Goal: Task Accomplishment & Management: Use online tool/utility

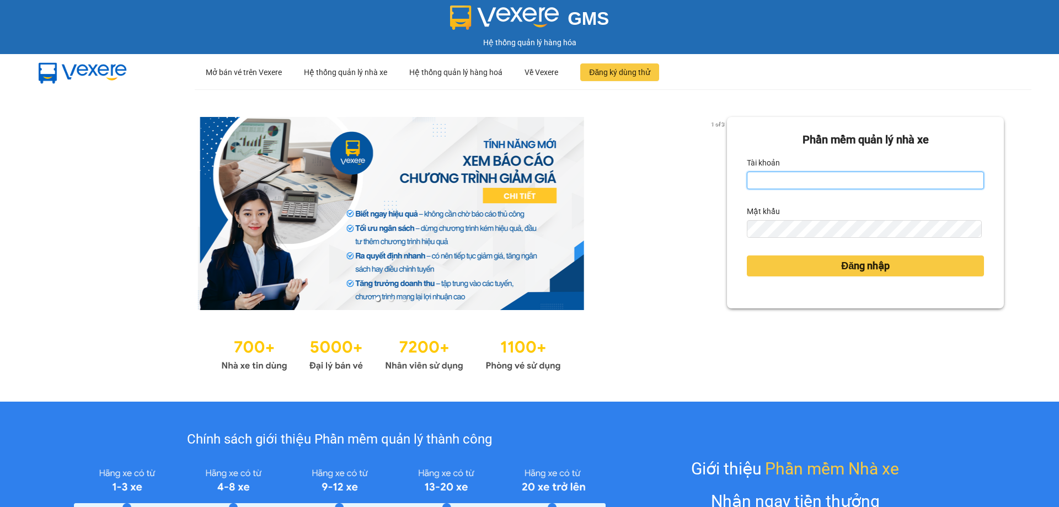
click at [764, 179] on input "Tài khoản" at bounding box center [865, 180] width 237 height 18
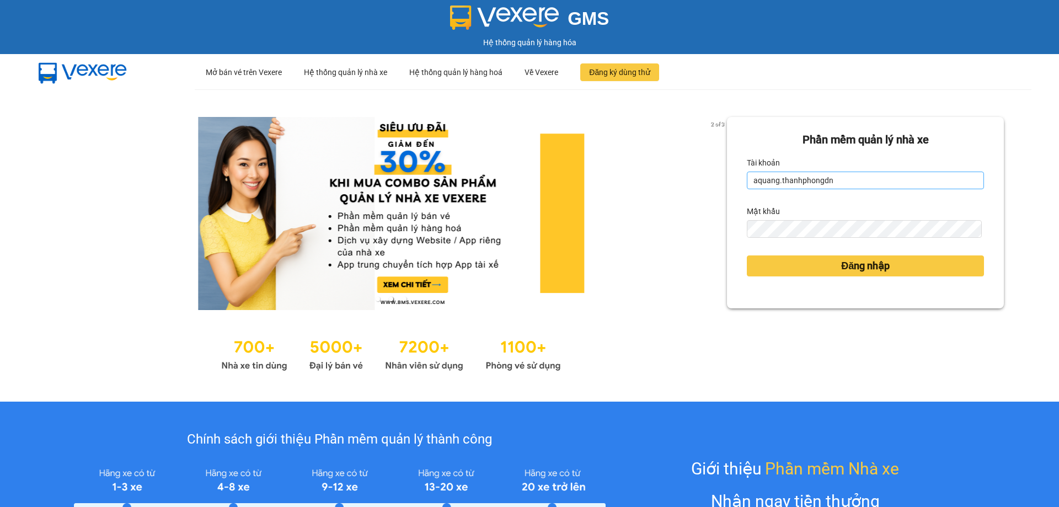
click at [770, 180] on input "aquang.thanhphongdn" at bounding box center [865, 180] width 237 height 18
click at [772, 180] on input "aquang.thanhphongdn" at bounding box center [865, 180] width 237 height 18
type input "ngoc.thanhphongdn"
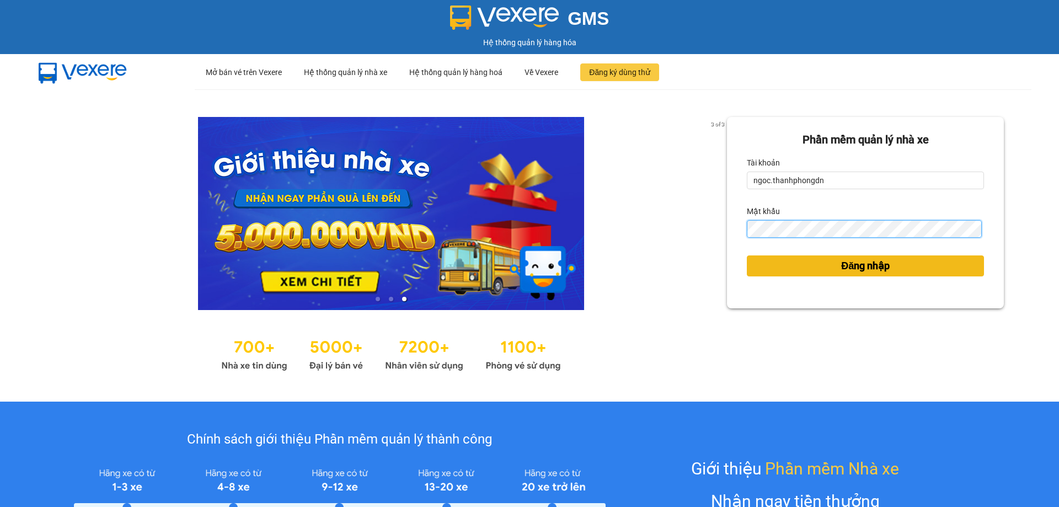
click at [747, 255] on button "Đăng nhập" at bounding box center [865, 265] width 237 height 21
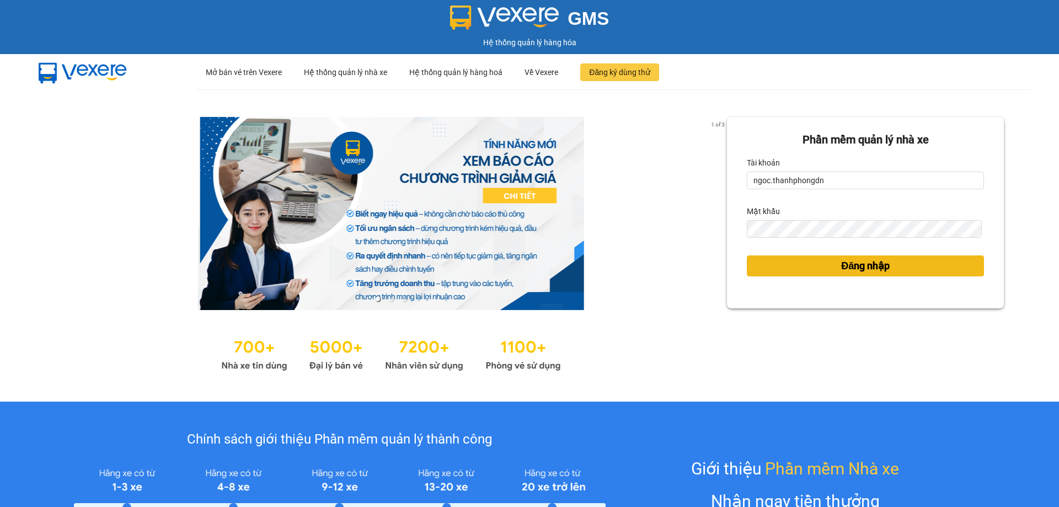
click at [781, 261] on body "GMS Hệ thống quản lý hàng hóa ··· Mở bán vé trên Vexere ··· Hệ thống quản lý nh…" at bounding box center [529, 253] width 1059 height 507
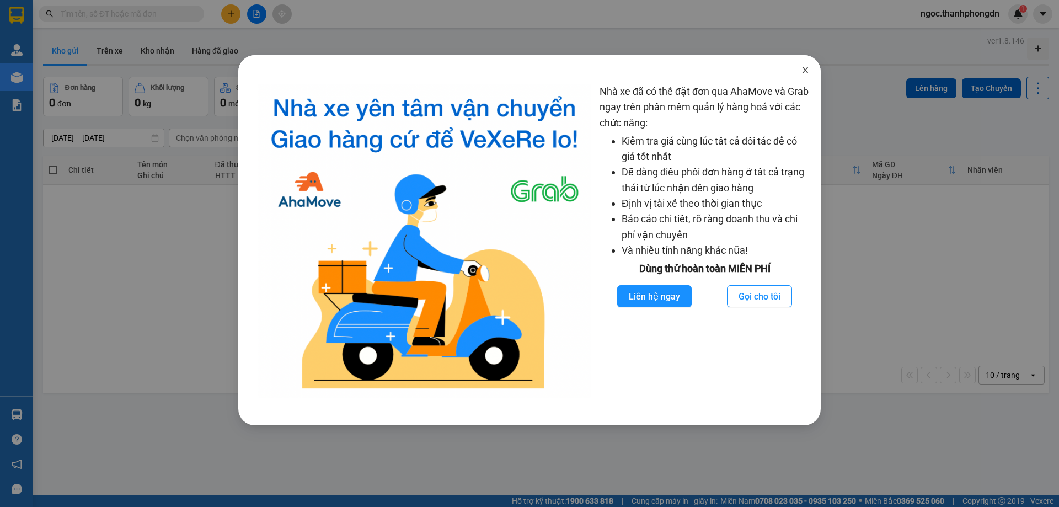
click at [802, 67] on icon "close" at bounding box center [805, 70] width 9 height 9
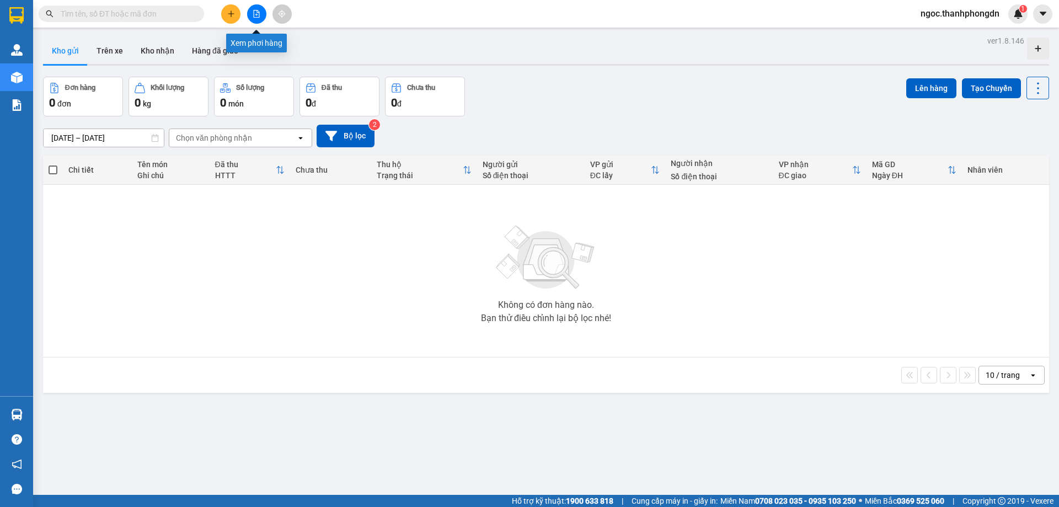
click at [253, 13] on icon "file-add" at bounding box center [257, 14] width 8 height 8
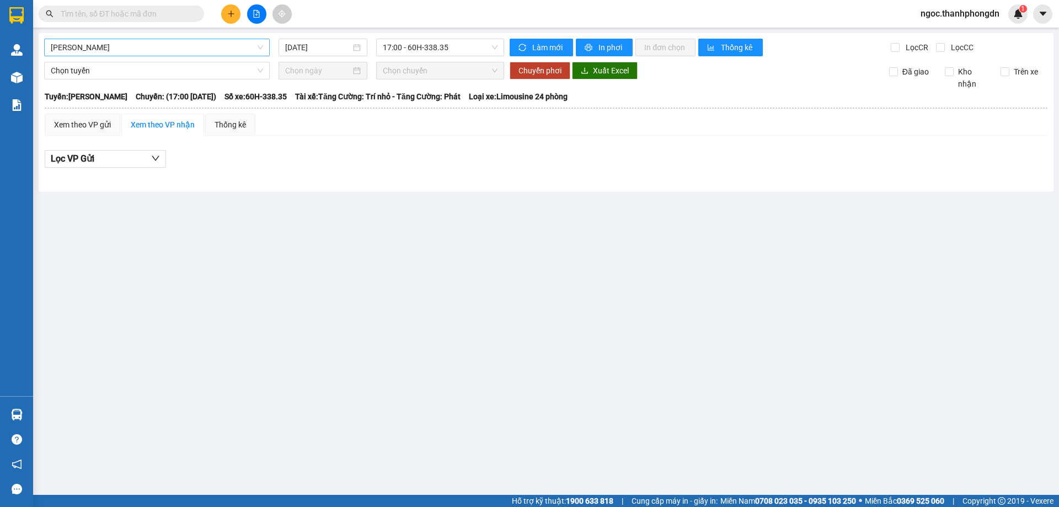
click at [186, 47] on span "[PERSON_NAME]" at bounding box center [157, 47] width 212 height 17
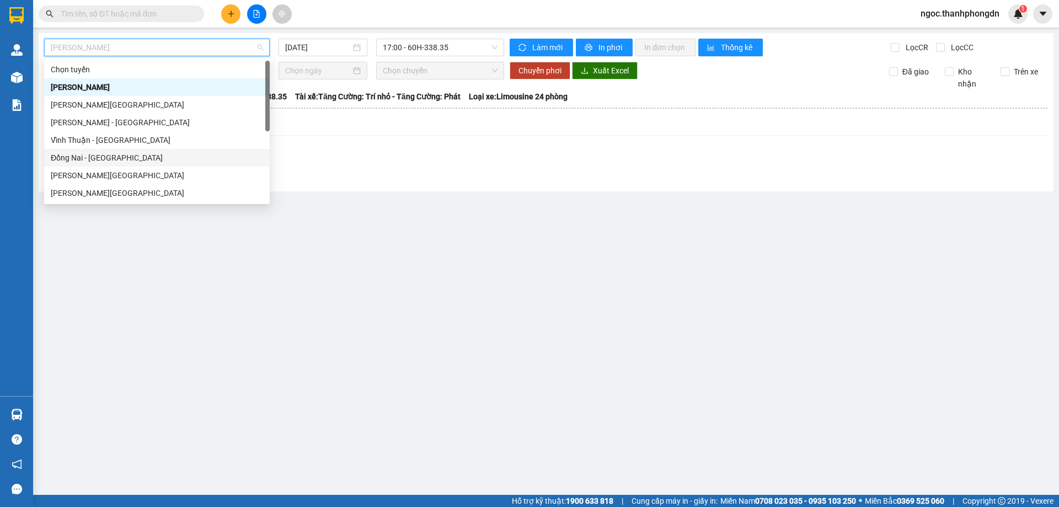
click at [154, 155] on div "Đồng Nai - [GEOGRAPHIC_DATA]" at bounding box center [157, 158] width 212 height 12
type input "[DATE]"
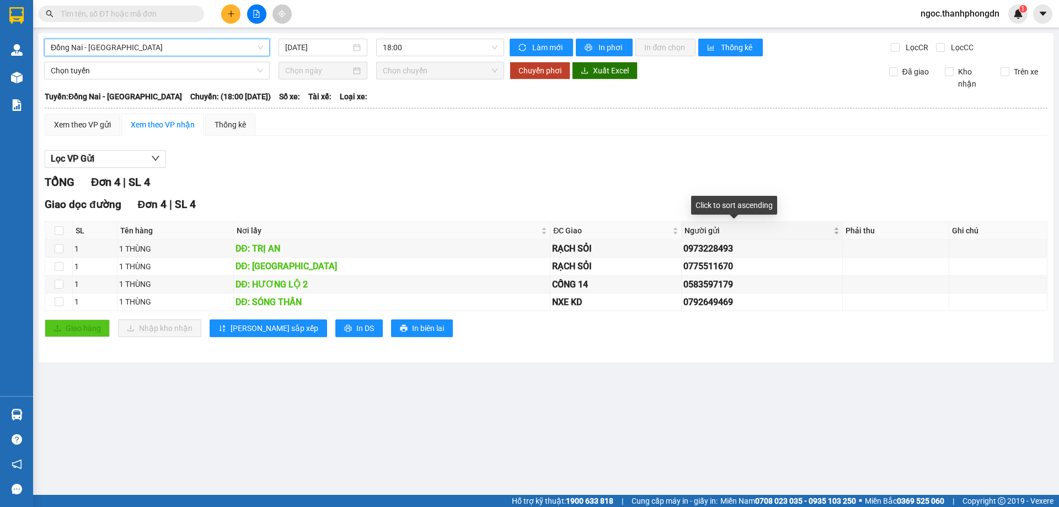
click at [819, 233] on div "Người gửi" at bounding box center [761, 230] width 155 height 12
